Goal: Information Seeking & Learning: Learn about a topic

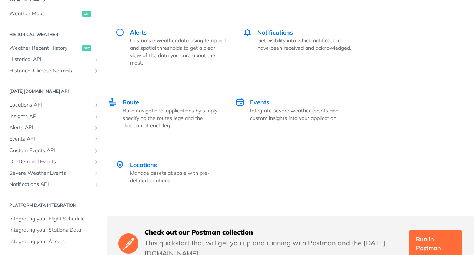
scroll to position [1547, 0]
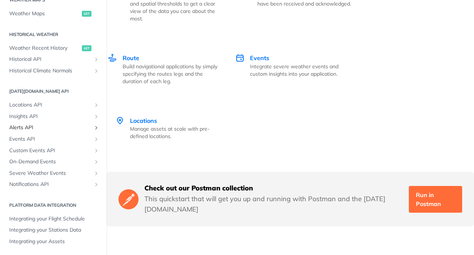
click at [54, 124] on span "Alerts API" at bounding box center [50, 127] width 82 height 7
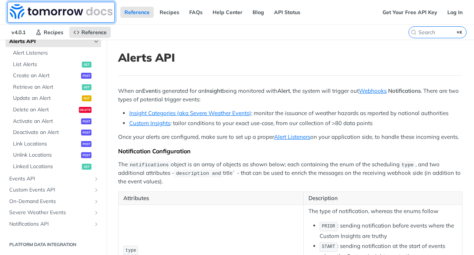
click at [70, 14] on img at bounding box center [61, 11] width 103 height 15
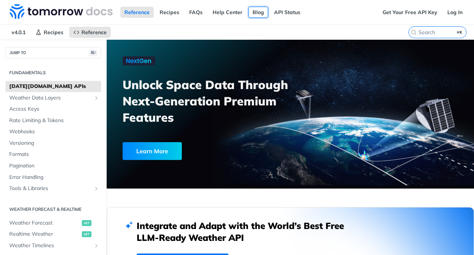
click at [255, 13] on link "Blog" at bounding box center [259, 12] width 20 height 11
click at [279, 17] on link "API Status" at bounding box center [287, 12] width 34 height 11
click at [172, 9] on link "Recipes" at bounding box center [170, 12] width 28 height 11
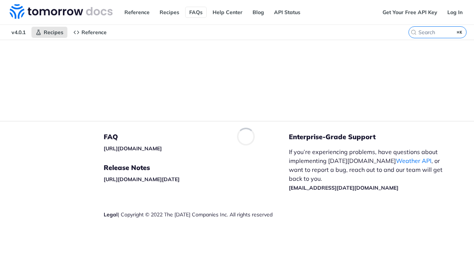
click at [193, 14] on link "FAQs" at bounding box center [195, 12] width 21 height 11
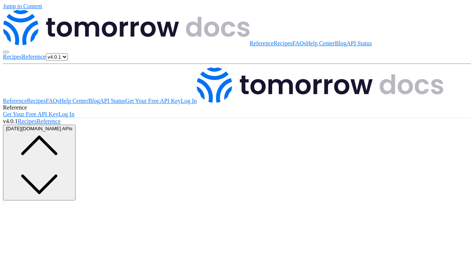
scroll to position [89, 0]
